Goal: Communication & Community: Answer question/provide support

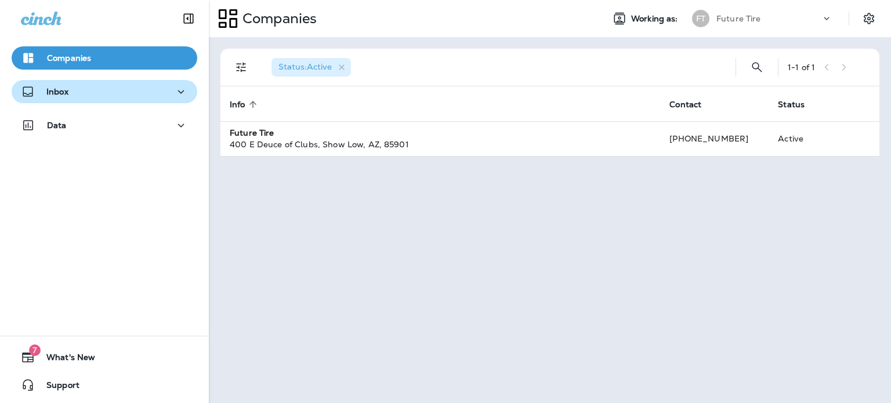
click at [65, 92] on p "Inbox" at bounding box center [57, 91] width 22 height 9
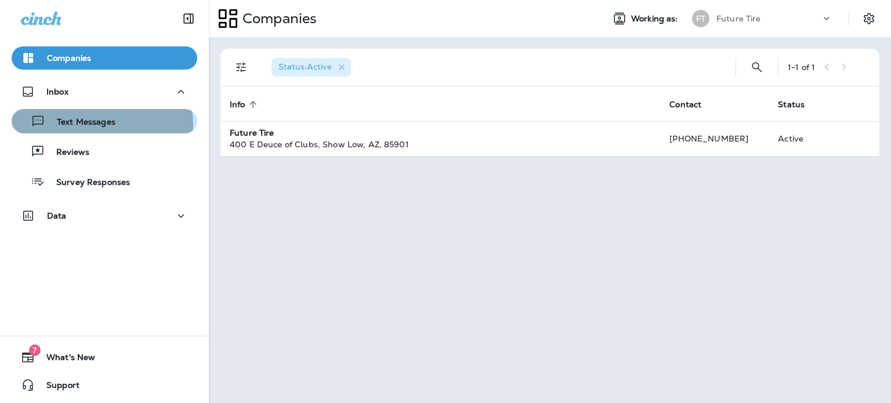
click at [100, 125] on p "Text Messages" at bounding box center [80, 122] width 70 height 11
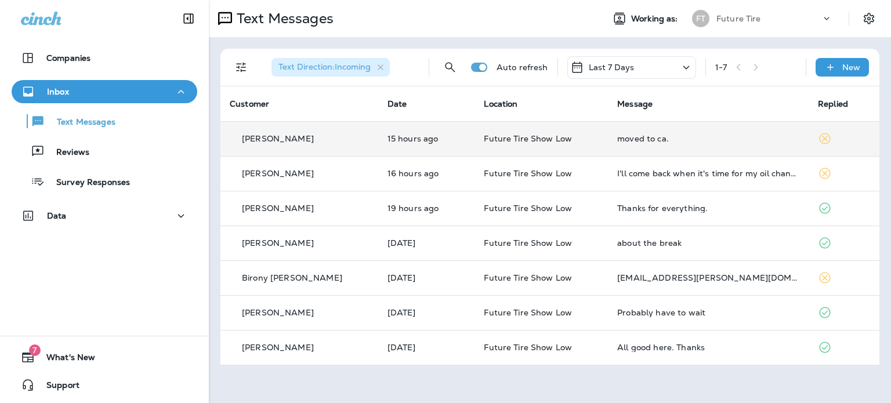
click at [378, 135] on td "15 hours ago" at bounding box center [426, 138] width 97 height 35
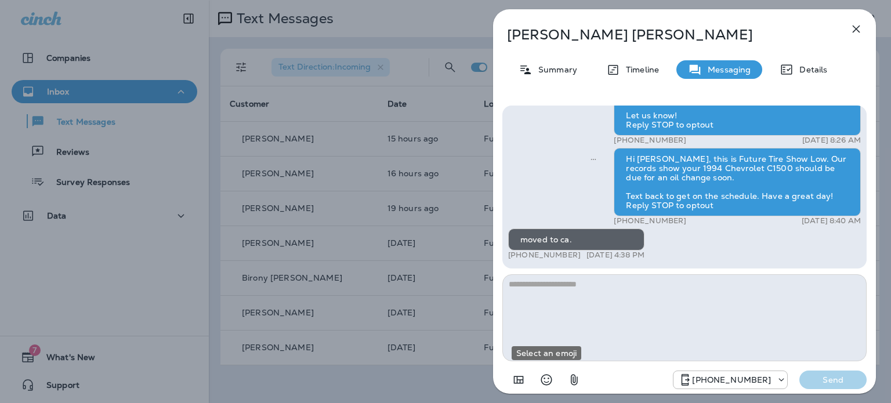
click at [550, 376] on icon "Select an emoji" at bounding box center [546, 380] width 14 height 14
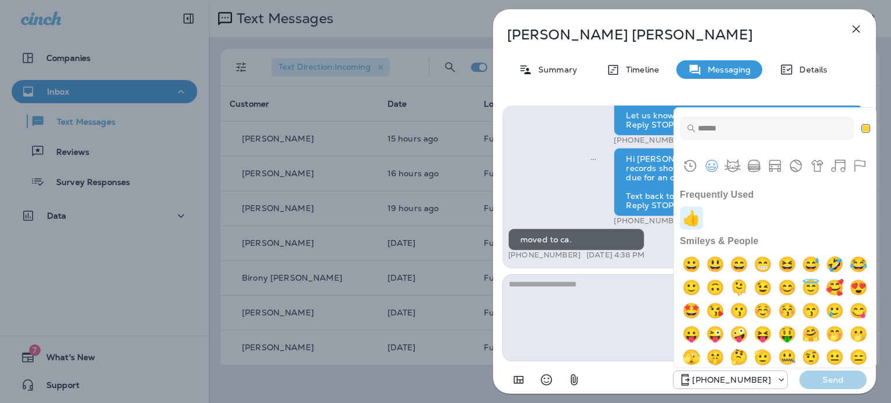
click at [691, 221] on img "+1" at bounding box center [691, 217] width 23 height 23
type textarea "**"
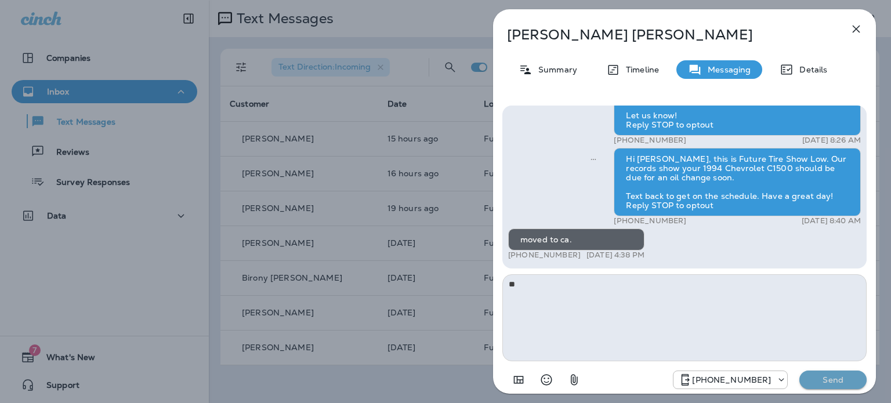
click at [833, 382] on p "Send" at bounding box center [832, 380] width 49 height 10
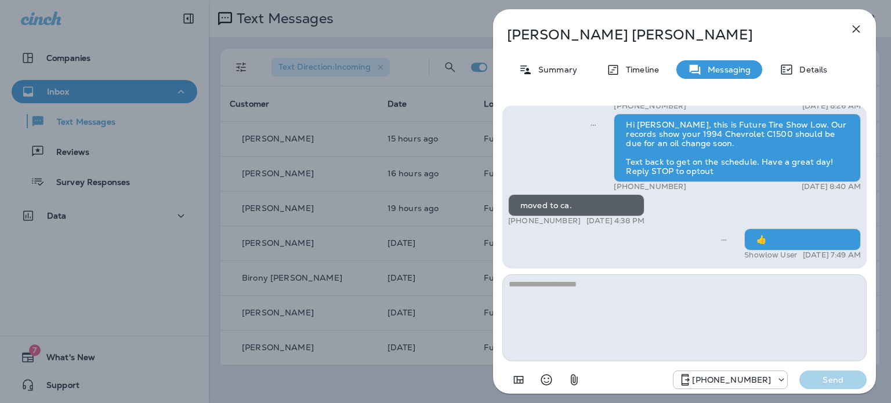
click at [307, 172] on div "[PERSON_NAME] Summary Timeline Messaging Details Hi [PERSON_NAME], It’s been a …" at bounding box center [445, 201] width 891 height 403
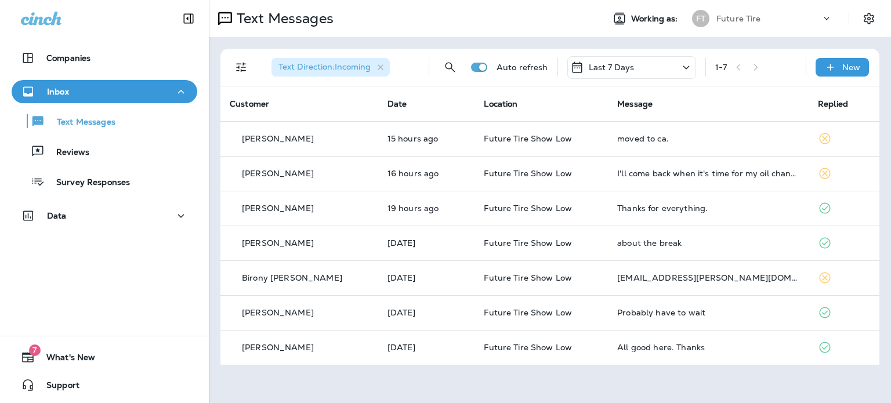
click at [307, 172] on div "[PERSON_NAME]" at bounding box center [299, 174] width 139 height 12
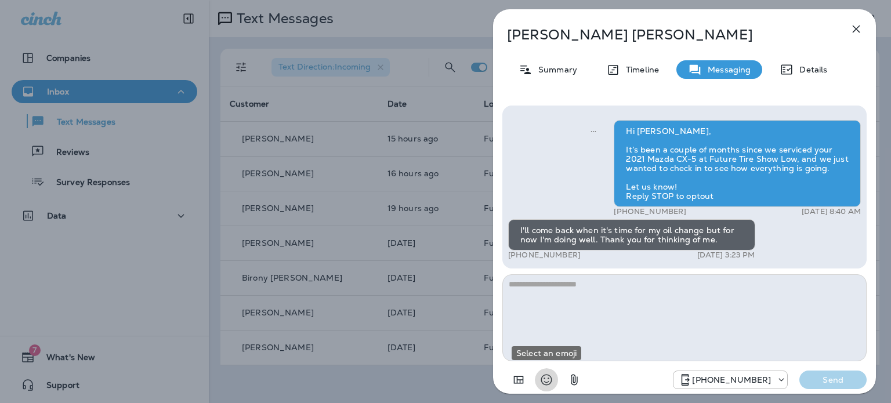
click at [552, 380] on icon "Select an emoji" at bounding box center [546, 380] width 14 height 14
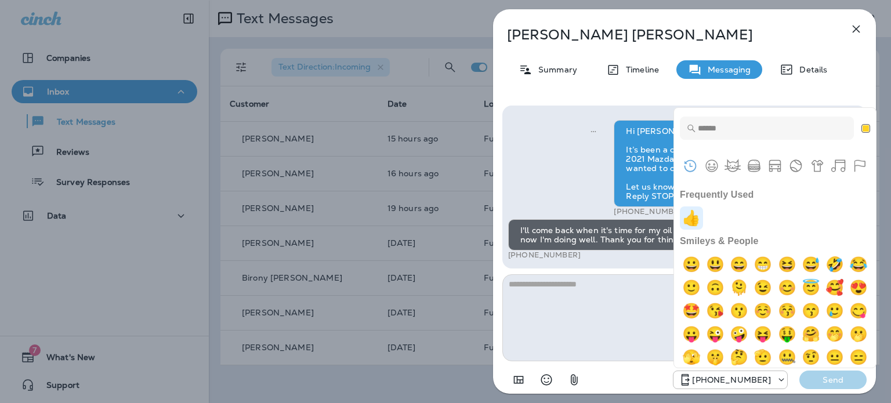
click at [692, 214] on img "+1" at bounding box center [691, 217] width 23 height 23
type textarea "**"
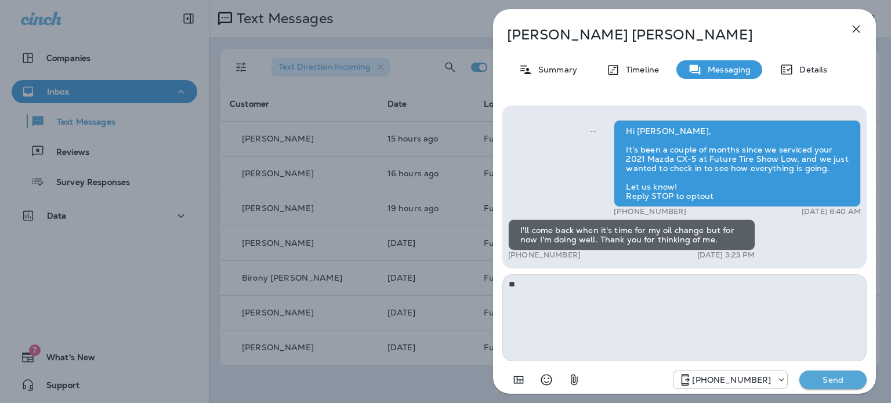
click at [827, 382] on p "Send" at bounding box center [832, 380] width 49 height 10
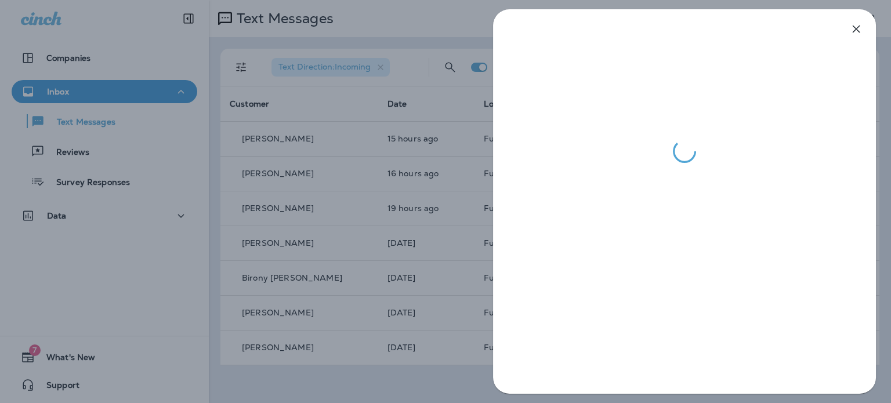
click at [100, 279] on div at bounding box center [445, 201] width 891 height 403
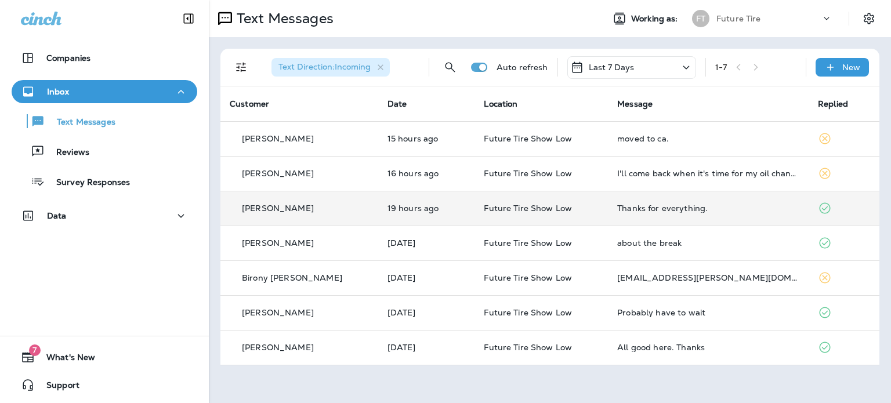
click at [315, 212] on div "[PERSON_NAME]" at bounding box center [299, 208] width 139 height 12
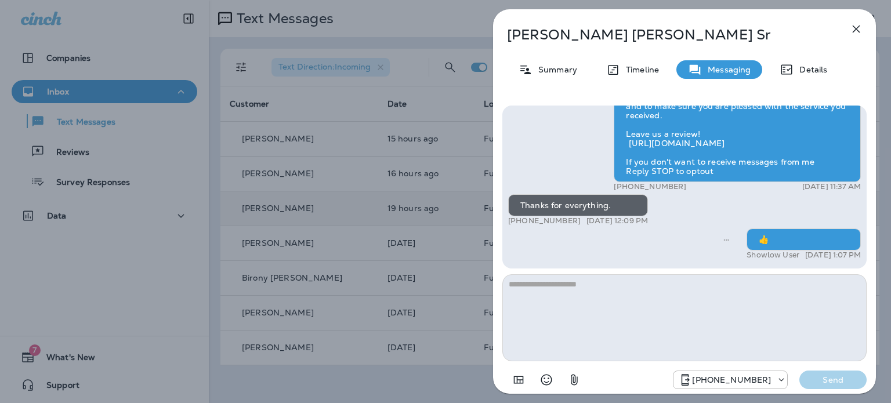
click at [852, 29] on icon "button" at bounding box center [856, 29] width 14 height 14
